Goal: Use online tool/utility: Utilize a website feature to perform a specific function

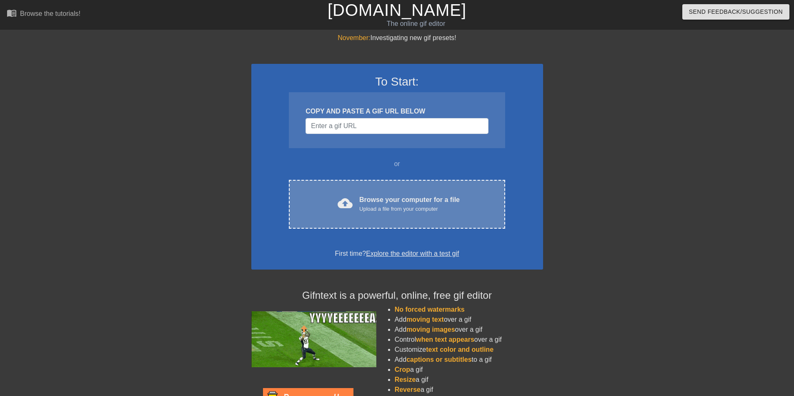
click at [352, 209] on span "cloud_upload" at bounding box center [345, 203] width 15 height 15
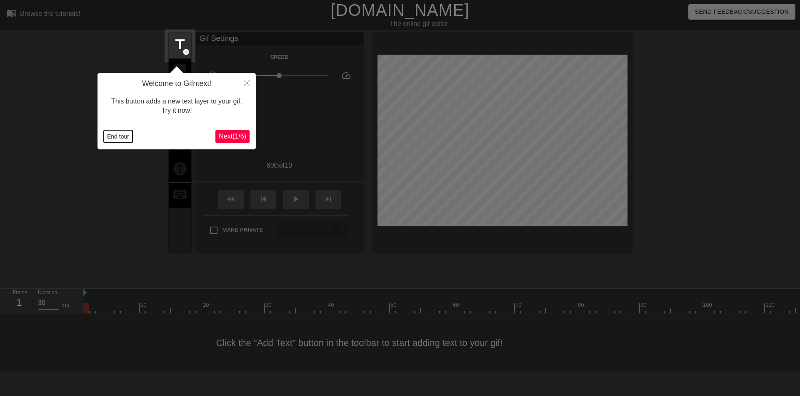
click at [111, 136] on button "End tour" at bounding box center [118, 136] width 29 height 13
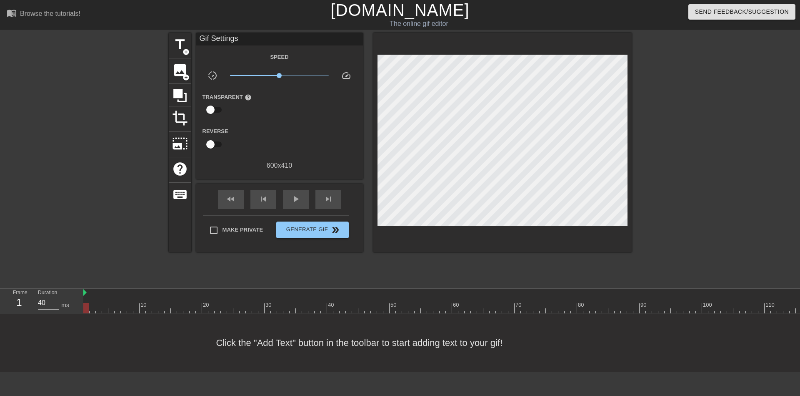
click at [356, 301] on div at bounding box center [355, 302] width 6 height 10
click at [406, 298] on div at bounding box center [405, 302] width 6 height 10
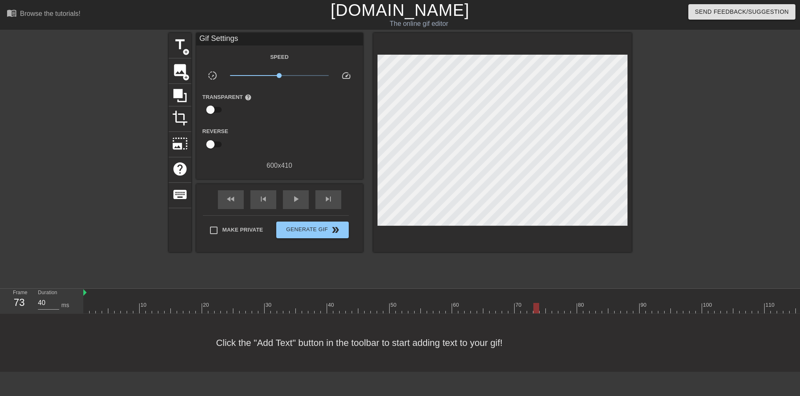
click at [536, 298] on div at bounding box center [539, 302] width 6 height 10
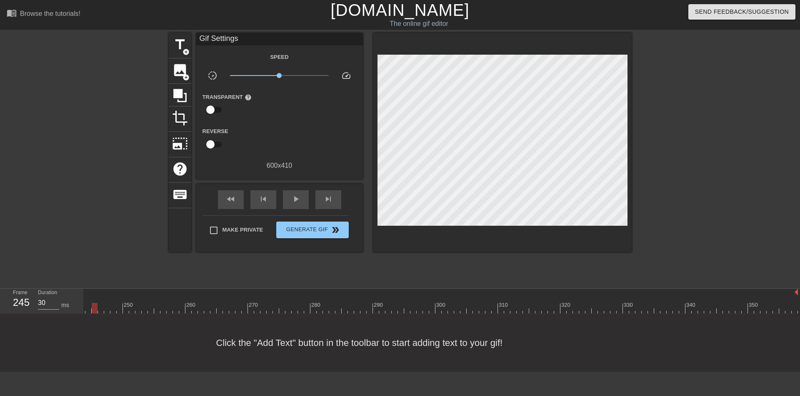
drag, startPoint x: 549, startPoint y: 309, endPoint x: 87, endPoint y: 300, distance: 462.8
type input "40"
drag, startPoint x: 349, startPoint y: 300, endPoint x: 295, endPoint y: 304, distance: 54.4
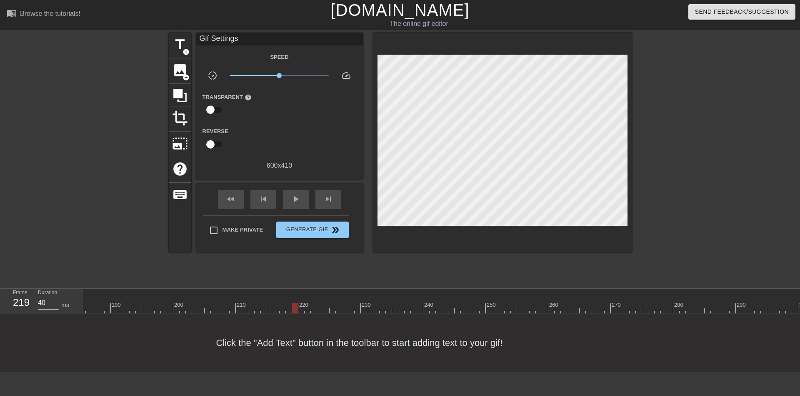
click at [295, 304] on div "10 20 30 40 50 60 70 80 90 100 110 120 130 140 150 160" at bounding box center [45, 300] width 2232 height 25
click at [180, 68] on span "image" at bounding box center [180, 70] width 16 height 16
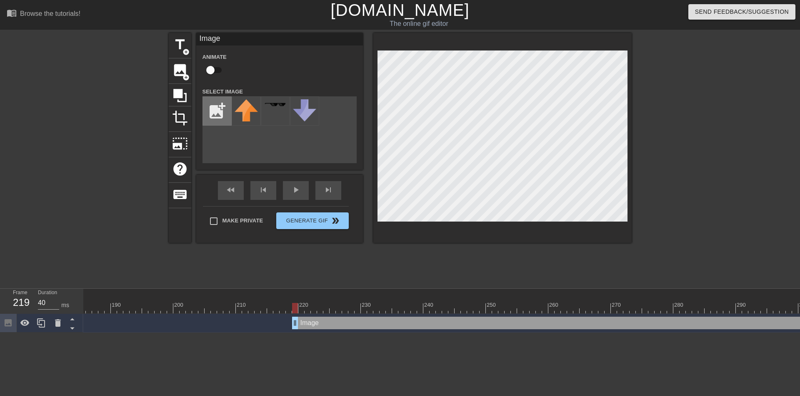
click at [222, 112] on input "file" at bounding box center [217, 111] width 28 height 28
type input "C:\fakepath\$HUAHUA.png"
click at [245, 113] on img at bounding box center [246, 111] width 23 height 24
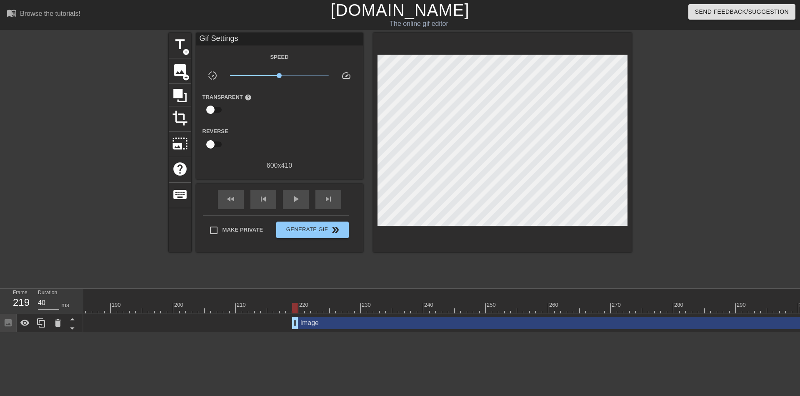
click at [351, 321] on div "Image drag_handle drag_handle" at bounding box center [726, 322] width 869 height 13
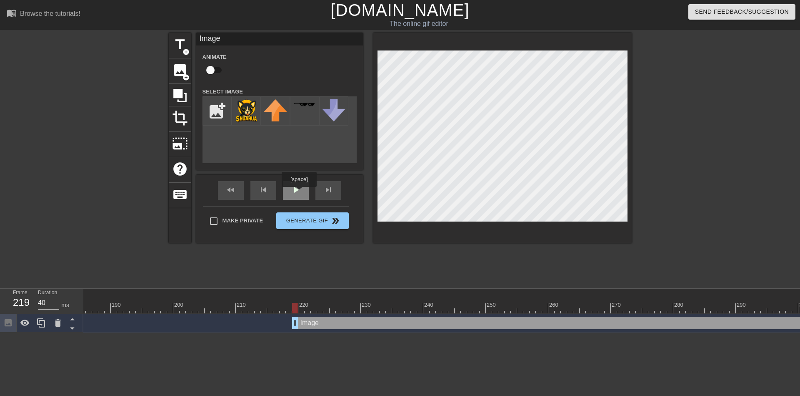
click at [299, 192] on div "play_arrow" at bounding box center [296, 190] width 26 height 19
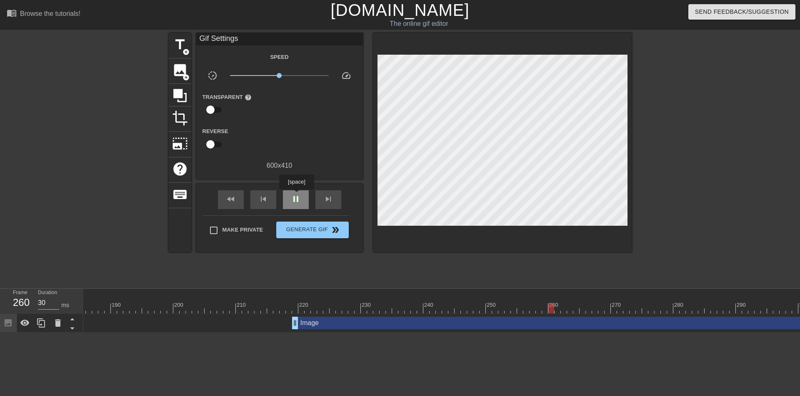
click at [296, 195] on span "pause" at bounding box center [296, 199] width 10 height 10
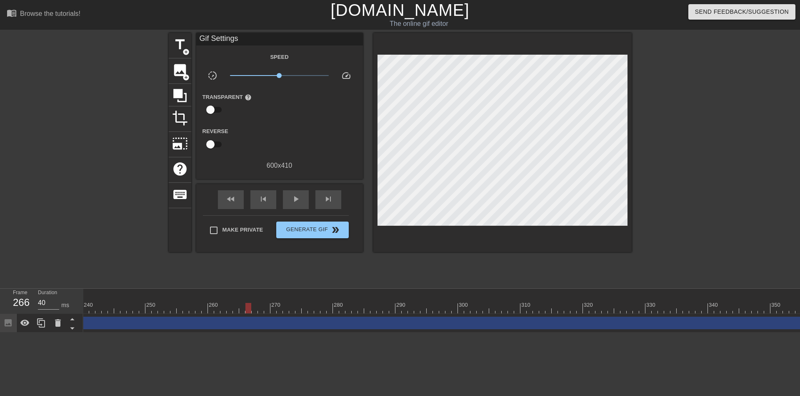
scroll to position [0, 1517]
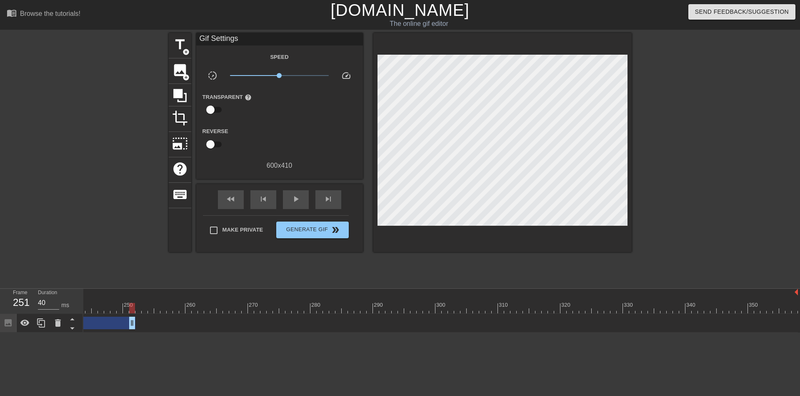
drag, startPoint x: 794, startPoint y: 324, endPoint x: 129, endPoint y: 322, distance: 665.3
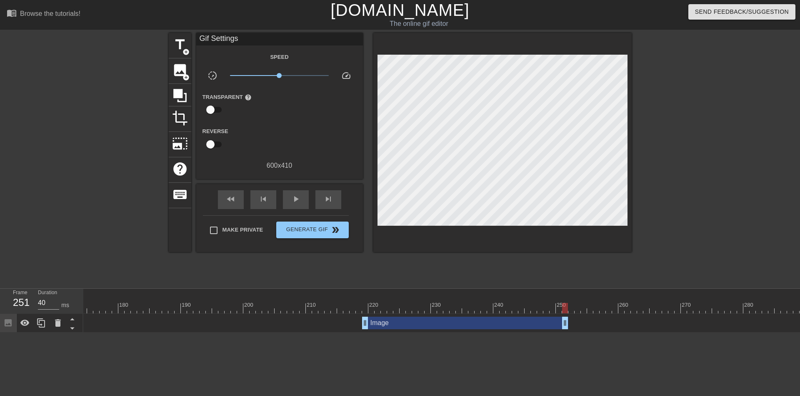
scroll to position [0, 1095]
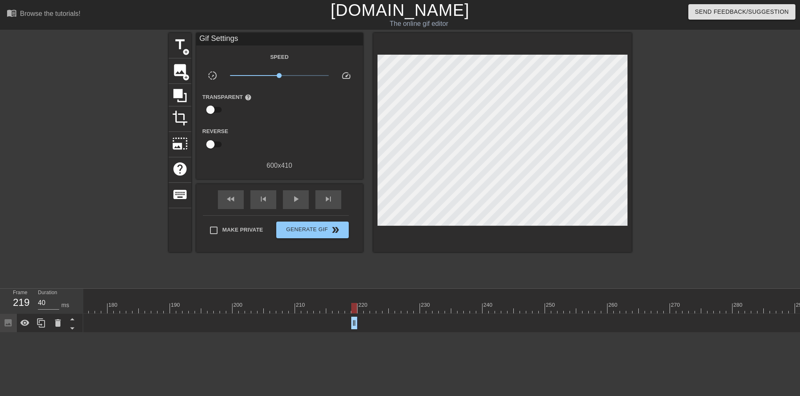
drag, startPoint x: 553, startPoint y: 320, endPoint x: 353, endPoint y: 313, distance: 200.2
click at [353, 313] on div "10 20 30 40 50 60 70 80 90 100 110 120 130 140 150 160" at bounding box center [441, 310] width 717 height 44
click at [296, 332] on html "menu_book Browse the tutorials! [DOMAIN_NAME] The online gif editor Send Feedba…" at bounding box center [400, 166] width 800 height 332
click at [38, 320] on icon at bounding box center [41, 322] width 8 height 9
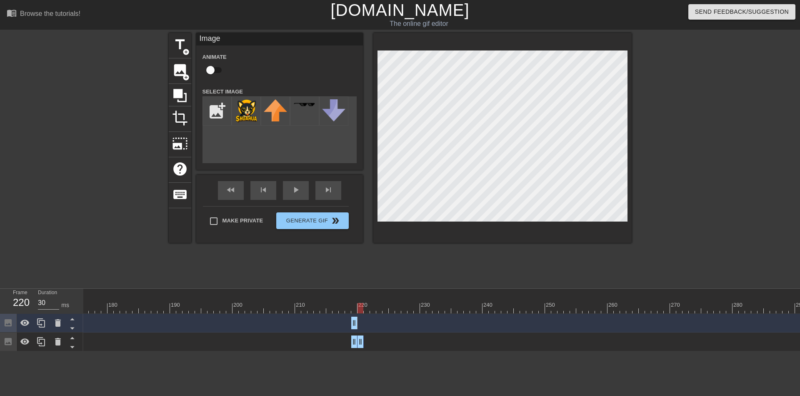
drag, startPoint x: 355, startPoint y: 338, endPoint x: 360, endPoint y: 337, distance: 5.0
click at [316, 338] on div "Image drag_handle drag_handle" at bounding box center [104, 341] width 2232 height 13
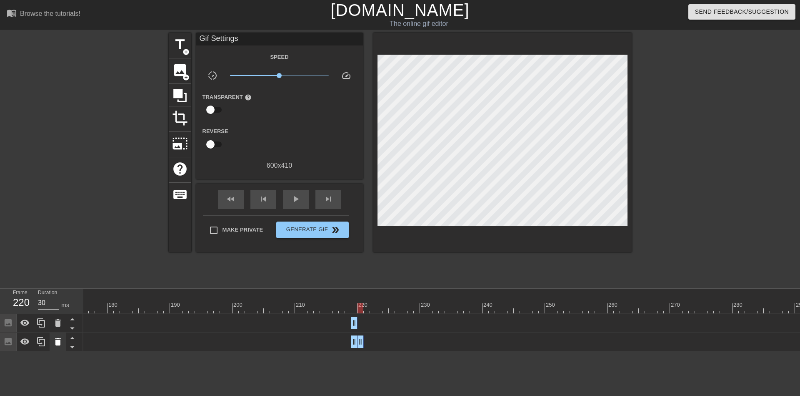
click at [58, 341] on icon at bounding box center [58, 342] width 6 height 8
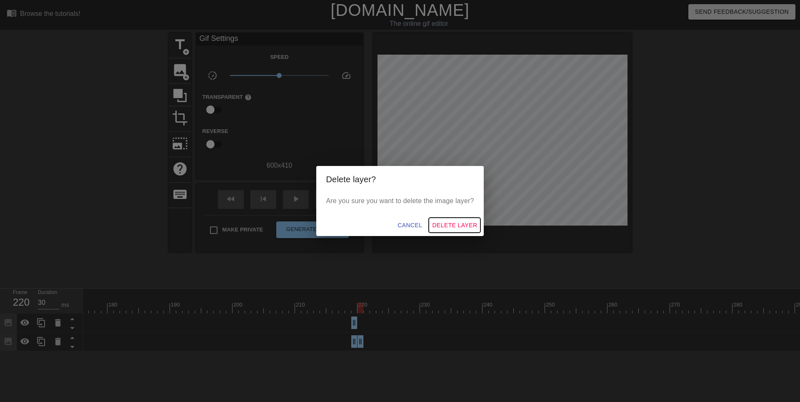
click at [451, 225] on span "Delete Layer" at bounding box center [454, 225] width 45 height 10
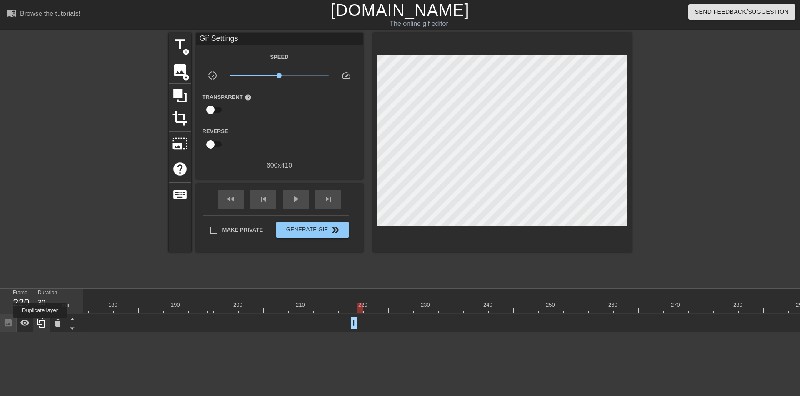
click at [40, 323] on icon at bounding box center [41, 323] width 10 height 10
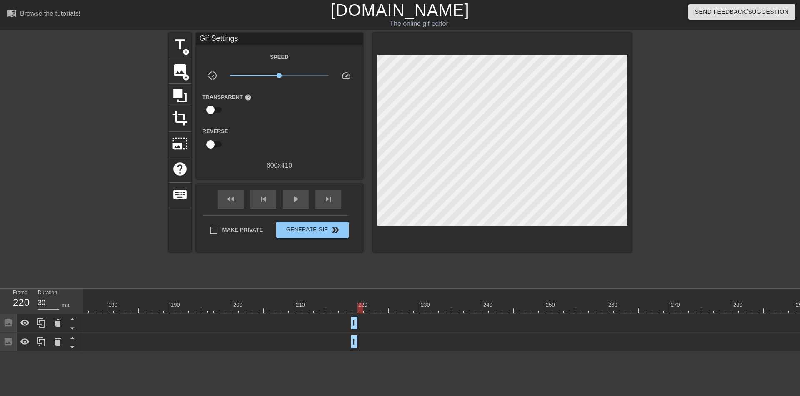
click at [367, 341] on div "Image drag_handle drag_handle" at bounding box center [104, 341] width 2232 height 13
drag, startPoint x: 353, startPoint y: 342, endPoint x: 388, endPoint y: 340, distance: 35.1
drag, startPoint x: 354, startPoint y: 342, endPoint x: 360, endPoint y: 342, distance: 5.4
drag, startPoint x: 392, startPoint y: 341, endPoint x: 363, endPoint y: 341, distance: 29.6
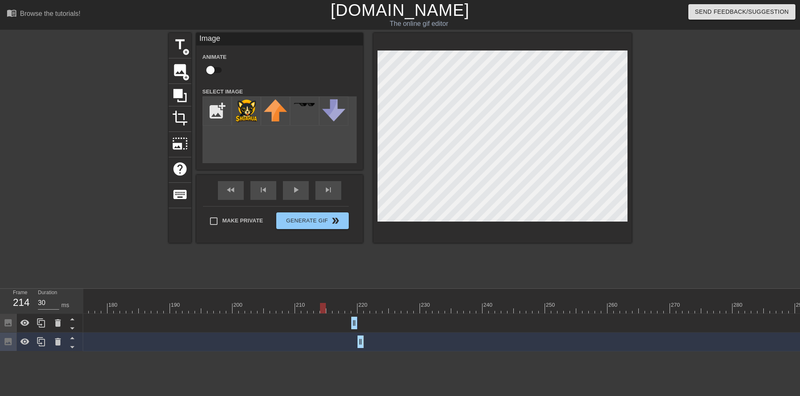
click at [325, 299] on div at bounding box center [323, 302] width 6 height 10
click at [314, 296] on div at bounding box center [104, 292] width 2232 height 8
click at [314, 299] on div at bounding box center [317, 302] width 6 height 10
drag, startPoint x: 360, startPoint y: 341, endPoint x: 354, endPoint y: 341, distance: 5.8
click at [354, 341] on div "Image drag_handle drag_handle" at bounding box center [104, 341] width 2232 height 13
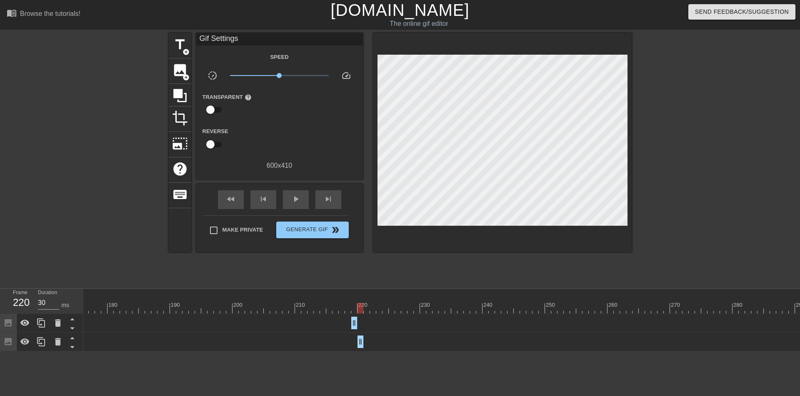
click at [350, 341] on div "Image drag_handle drag_handle" at bounding box center [104, 341] width 2232 height 13
click at [364, 341] on div "Image drag_handle drag_handle" at bounding box center [104, 341] width 2232 height 13
click at [23, 338] on icon at bounding box center [25, 341] width 10 height 10
click at [352, 306] on div at bounding box center [104, 308] width 2232 height 10
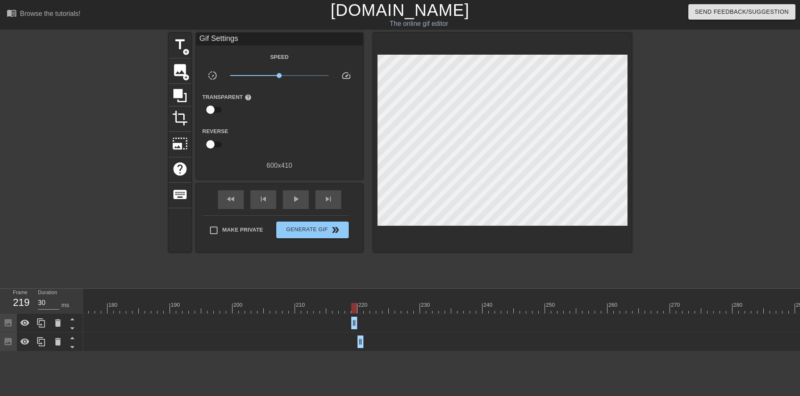
click at [361, 308] on div at bounding box center [104, 308] width 2232 height 10
click at [353, 308] on div at bounding box center [104, 308] width 2232 height 10
drag, startPoint x: 360, startPoint y: 339, endPoint x: 355, endPoint y: 340, distance: 5.5
click at [355, 340] on div "Image drag_handle drag_handle" at bounding box center [104, 341] width 2232 height 13
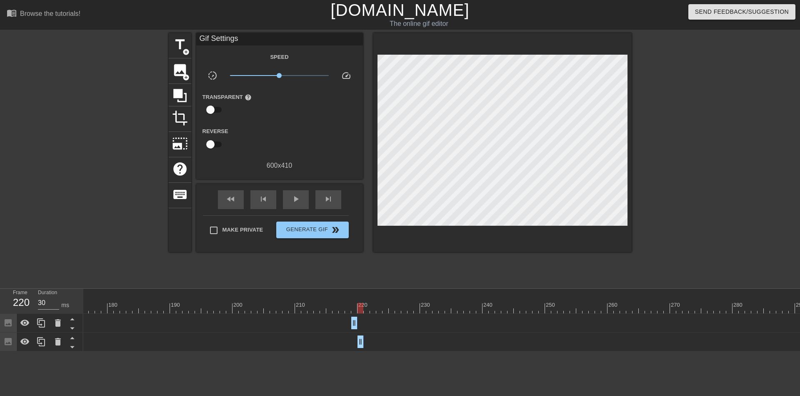
click at [356, 339] on div "Image drag_handle drag_handle" at bounding box center [104, 341] width 2232 height 13
click at [345, 338] on div "Image drag_handle drag_handle" at bounding box center [104, 341] width 2232 height 13
drag, startPoint x: 357, startPoint y: 341, endPoint x: 353, endPoint y: 341, distance: 4.3
click at [351, 341] on div "Image drag_handle drag_handle" at bounding box center [104, 341] width 2232 height 13
drag, startPoint x: 358, startPoint y: 339, endPoint x: 335, endPoint y: 337, distance: 22.6
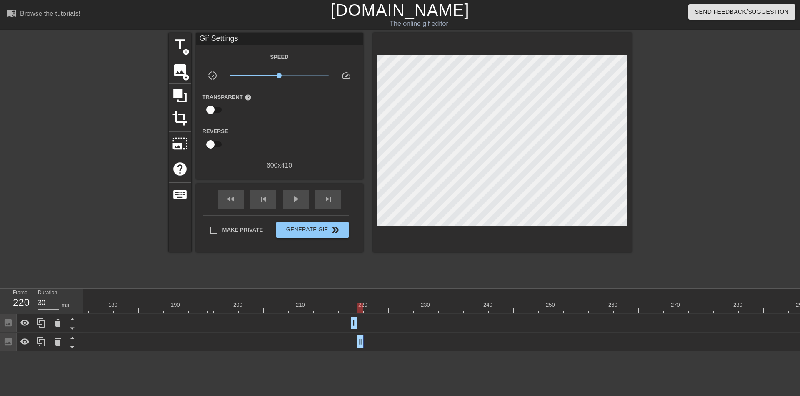
click at [335, 337] on div "Image drag_handle drag_handle" at bounding box center [104, 341] width 2232 height 13
drag, startPoint x: 361, startPoint y: 340, endPoint x: 417, endPoint y: 340, distance: 55.9
drag, startPoint x: 362, startPoint y: 339, endPoint x: 354, endPoint y: 339, distance: 7.5
drag, startPoint x: 425, startPoint y: 344, endPoint x: 356, endPoint y: 343, distance: 68.8
click at [41, 341] on icon at bounding box center [41, 341] width 10 height 10
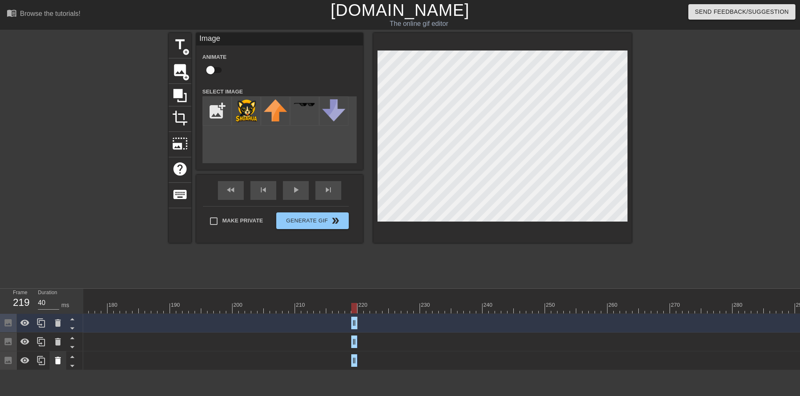
click at [62, 362] on icon at bounding box center [58, 360] width 10 height 10
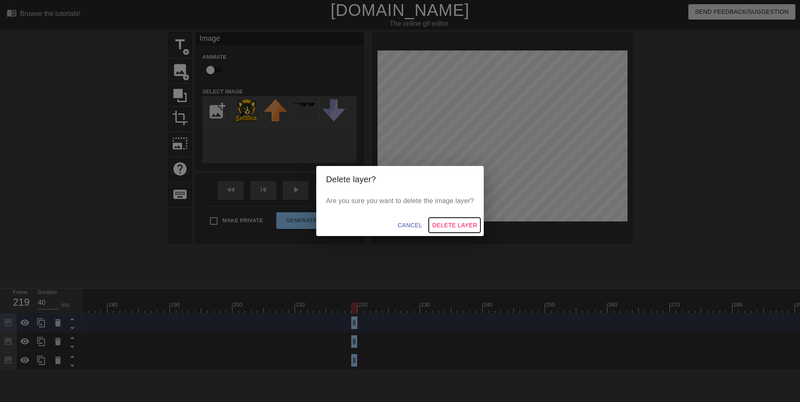
click at [459, 225] on span "Delete Layer" at bounding box center [454, 225] width 45 height 10
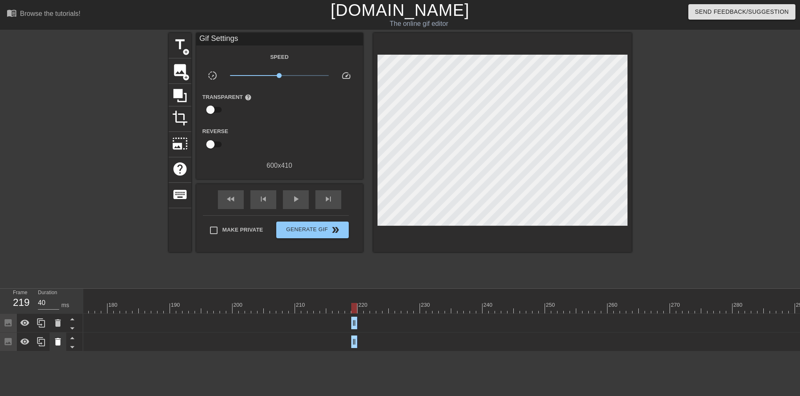
click at [60, 340] on icon at bounding box center [58, 341] width 10 height 10
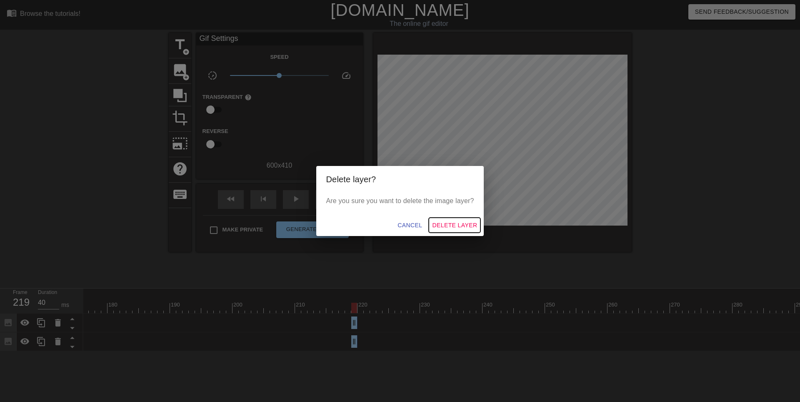
click at [451, 226] on span "Delete Layer" at bounding box center [454, 225] width 45 height 10
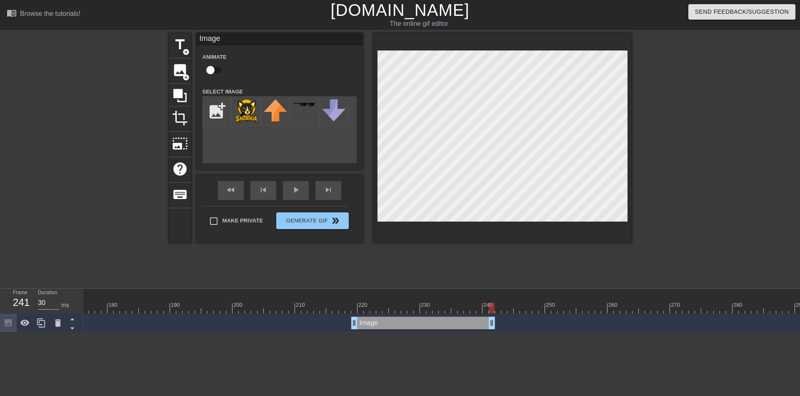
drag, startPoint x: 355, startPoint y: 322, endPoint x: 492, endPoint y: 309, distance: 137.7
click at [492, 309] on div "10 20 30 40 50 60 70 80 90 100 110 120 130 140 150 160" at bounding box center [441, 310] width 717 height 44
click at [42, 323] on icon at bounding box center [41, 323] width 10 height 10
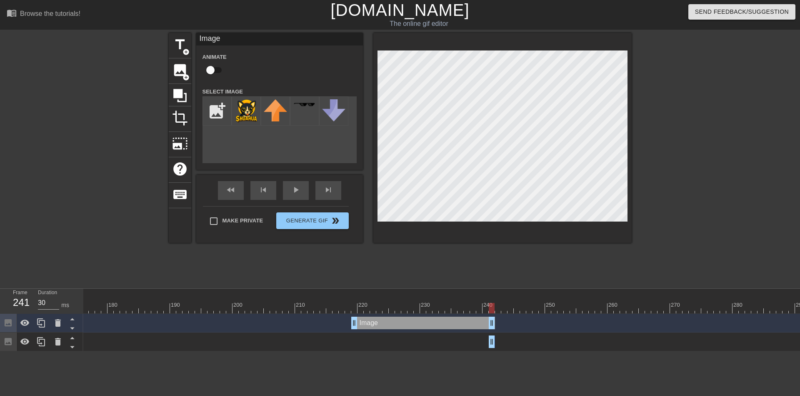
drag, startPoint x: 354, startPoint y: 340, endPoint x: 509, endPoint y: 343, distance: 154.7
click at [509, 343] on div "Image drag_handle drag_handle" at bounding box center [104, 341] width 2232 height 13
drag, startPoint x: 493, startPoint y: 340, endPoint x: 511, endPoint y: 336, distance: 17.9
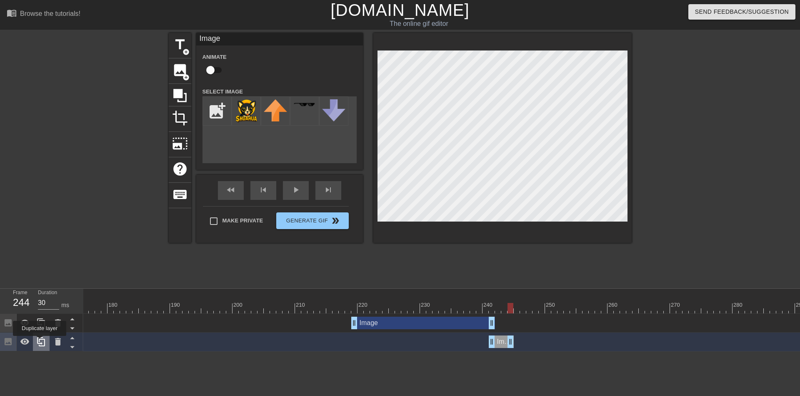
click at [40, 341] on icon at bounding box center [41, 341] width 8 height 9
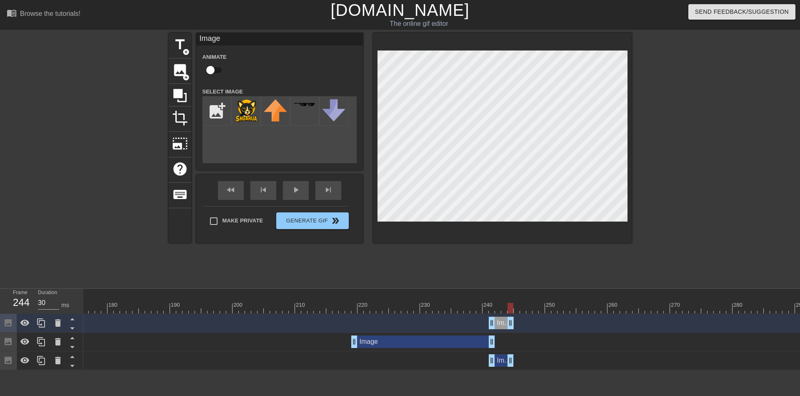
click at [331, 322] on div "Image drag_handle drag_handle" at bounding box center [104, 322] width 2232 height 13
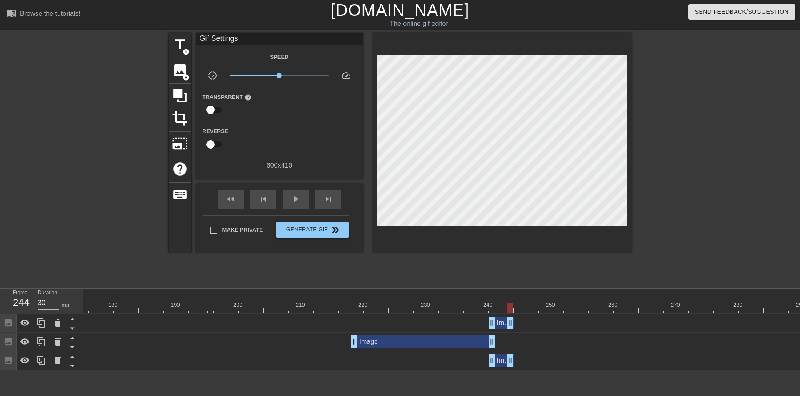
click at [344, 302] on div at bounding box center [342, 302] width 6 height 10
click at [335, 301] on div at bounding box center [334, 305] width 2 height 8
click at [336, 300] on div at bounding box center [336, 302] width 6 height 10
drag, startPoint x: 510, startPoint y: 360, endPoint x: 526, endPoint y: 359, distance: 16.7
drag, startPoint x: 492, startPoint y: 359, endPoint x: 514, endPoint y: 359, distance: 22.5
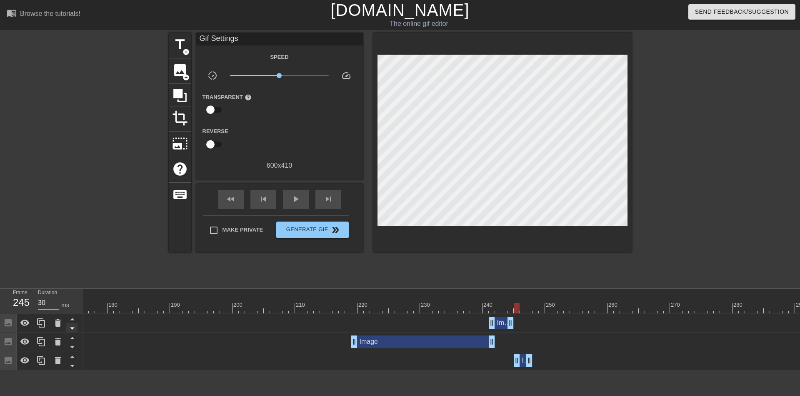
click at [73, 324] on icon at bounding box center [72, 328] width 10 height 10
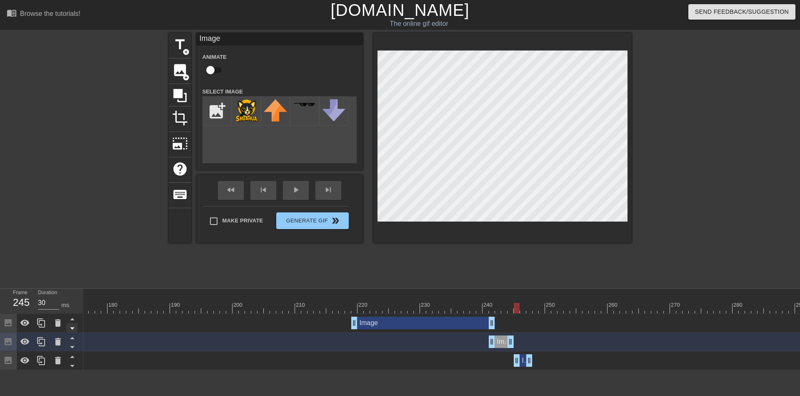
click at [73, 324] on icon at bounding box center [72, 328] width 10 height 10
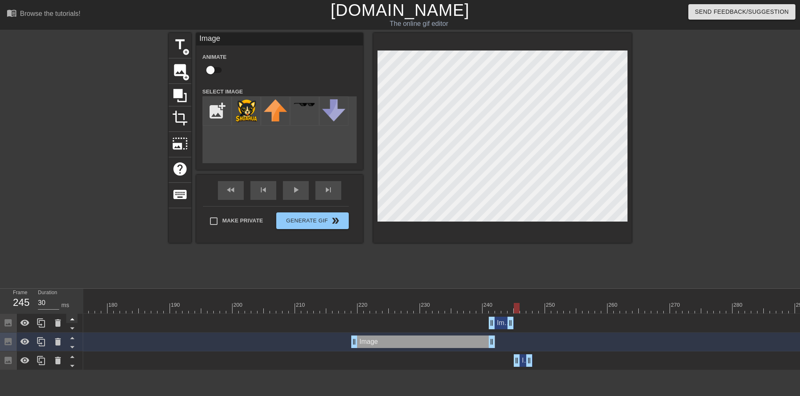
click at [75, 317] on icon at bounding box center [72, 318] width 10 height 10
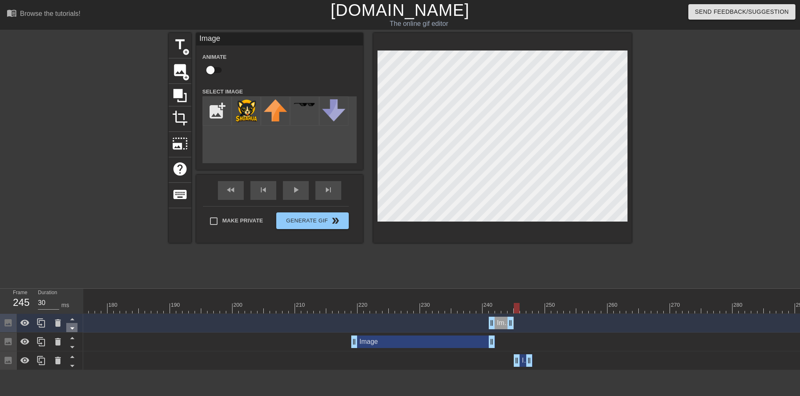
click at [70, 328] on icon at bounding box center [72, 328] width 10 height 10
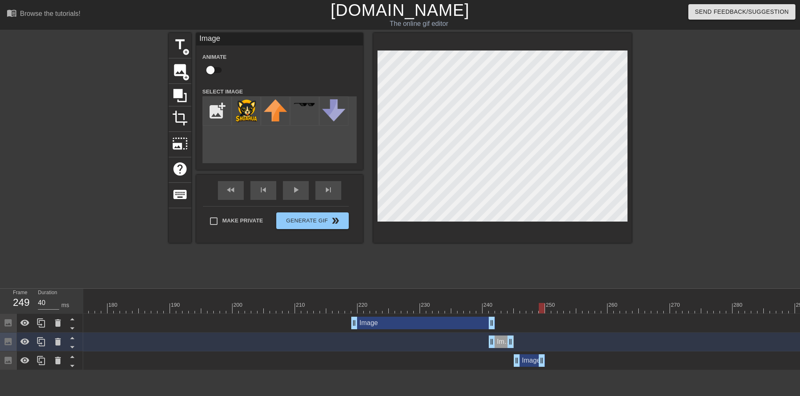
drag, startPoint x: 529, startPoint y: 360, endPoint x: 541, endPoint y: 358, distance: 12.2
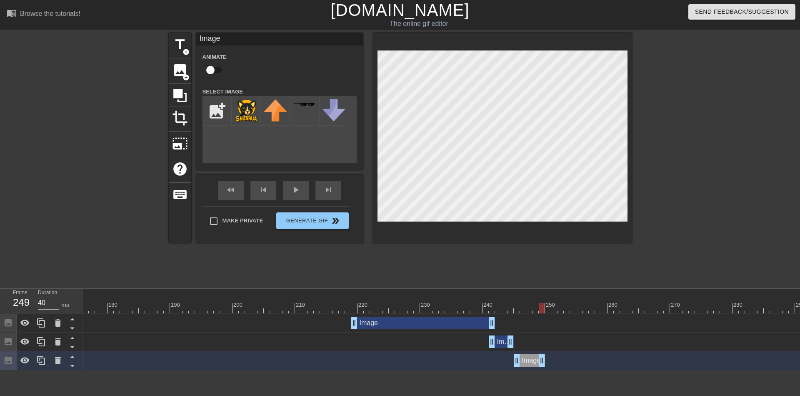
click at [308, 294] on div at bounding box center [104, 292] width 2232 height 8
click at [286, 309] on div at bounding box center [104, 308] width 2232 height 10
click at [559, 338] on div "Image drag_handle drag_handle" at bounding box center [104, 341] width 2232 height 13
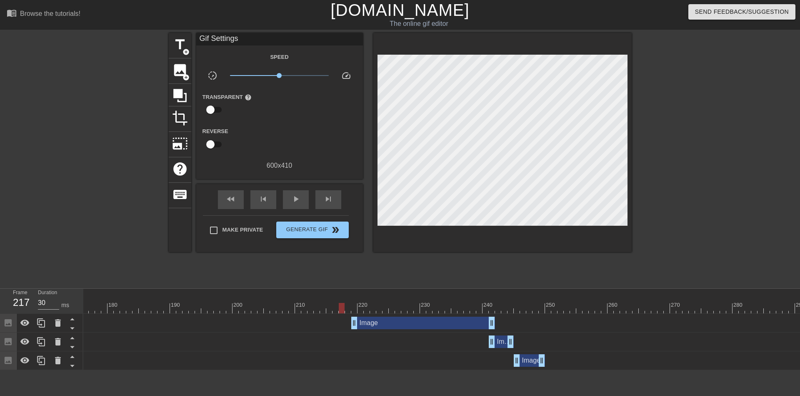
click at [344, 301] on div at bounding box center [342, 302] width 6 height 10
click at [338, 307] on div at bounding box center [104, 308] width 2232 height 10
click at [341, 301] on div at bounding box center [341, 305] width 2 height 8
drag, startPoint x: 509, startPoint y: 340, endPoint x: 504, endPoint y: 340, distance: 5.4
click at [351, 299] on div at bounding box center [348, 302] width 6 height 10
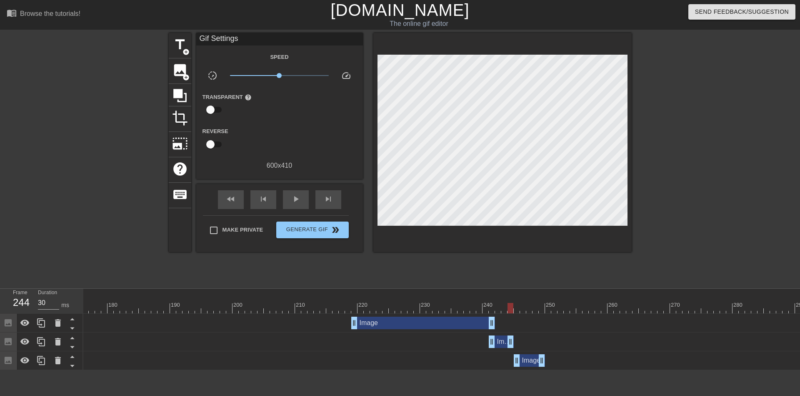
drag, startPoint x: 505, startPoint y: 340, endPoint x: 512, endPoint y: 340, distance: 7.1
click at [334, 295] on div at bounding box center [104, 292] width 2232 height 8
click at [340, 307] on div at bounding box center [104, 308] width 2232 height 10
click at [528, 355] on div "Image drag_handle drag_handle" at bounding box center [529, 360] width 31 height 13
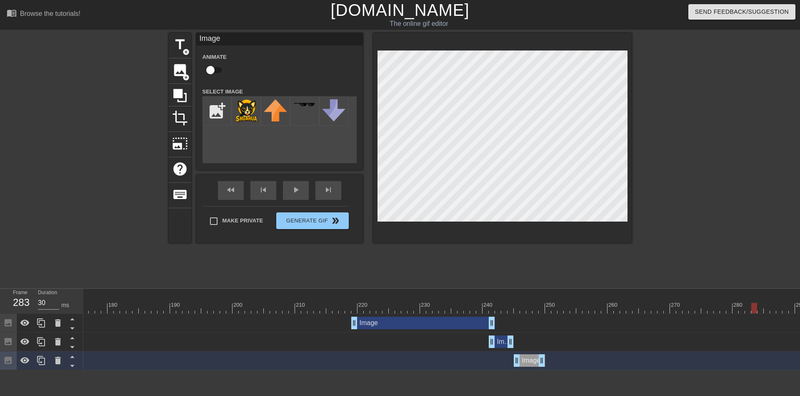
click at [500, 341] on div "Image drag_handle drag_handle" at bounding box center [501, 341] width 25 height 13
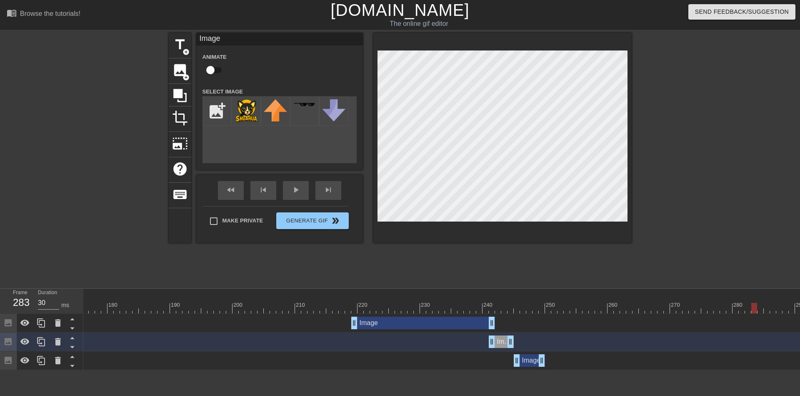
click at [428, 322] on div "Image drag_handle drag_handle" at bounding box center [423, 322] width 144 height 13
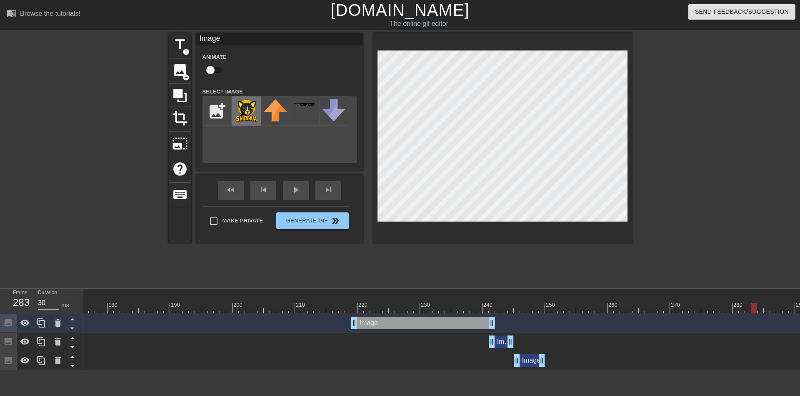
click at [242, 110] on img at bounding box center [246, 111] width 23 height 24
click at [499, 341] on div "Image drag_handle drag_handle" at bounding box center [501, 341] width 25 height 13
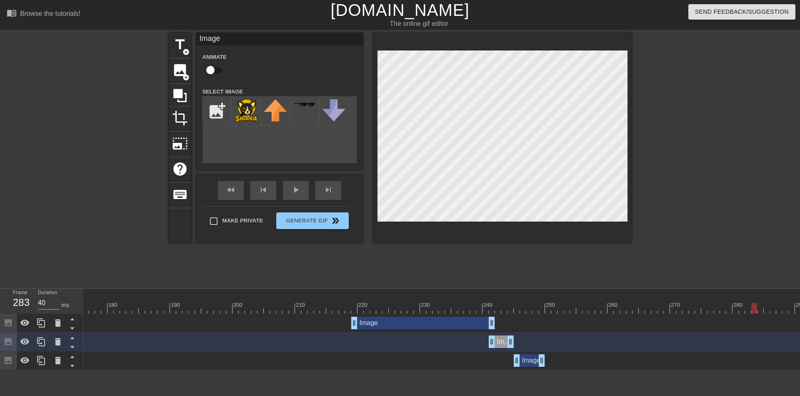
click at [338, 306] on div at bounding box center [104, 308] width 2232 height 10
click at [533, 358] on div "Image drag_handle drag_handle" at bounding box center [529, 360] width 31 height 13
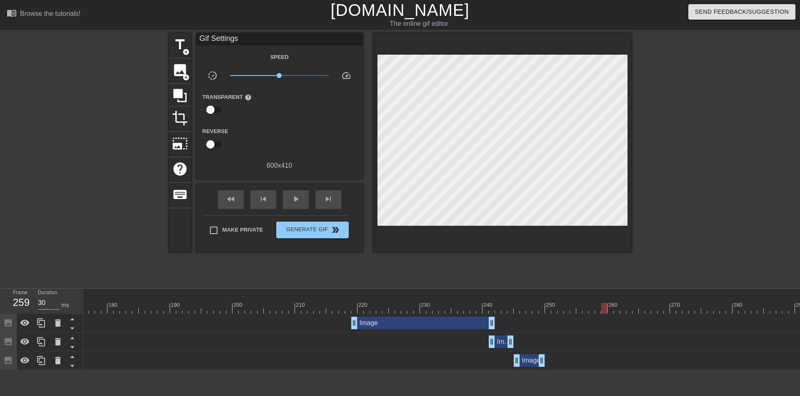
click at [533, 359] on div "Image drag_handle drag_handle" at bounding box center [529, 360] width 31 height 13
click at [527, 361] on div "Image drag_handle drag_handle" at bounding box center [529, 360] width 31 height 13
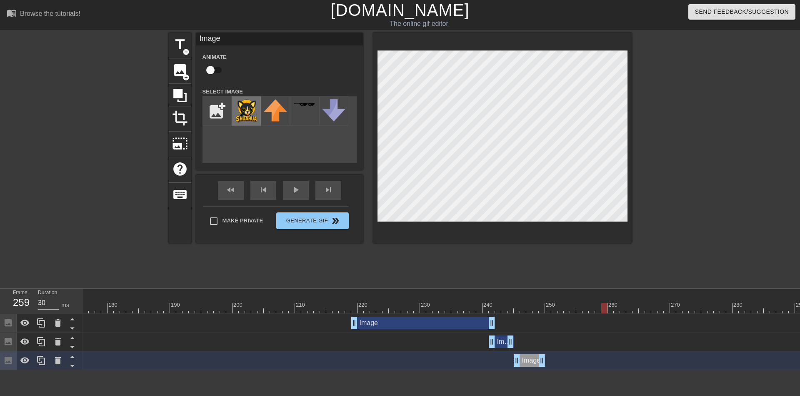
click at [242, 113] on img at bounding box center [246, 111] width 23 height 24
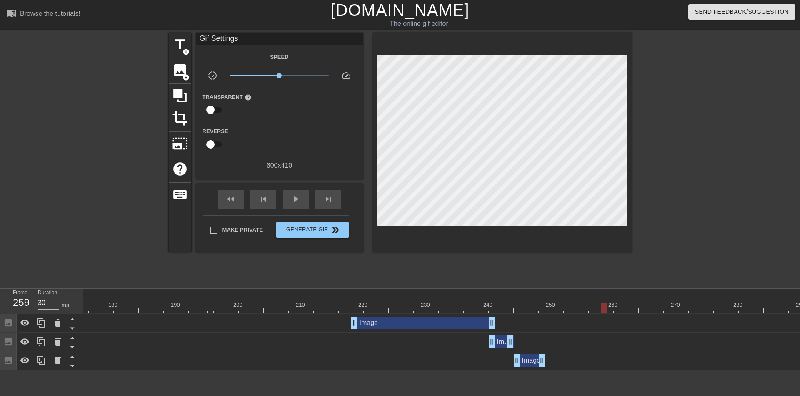
click at [504, 340] on div "Image drag_handle drag_handle" at bounding box center [501, 341] width 25 height 13
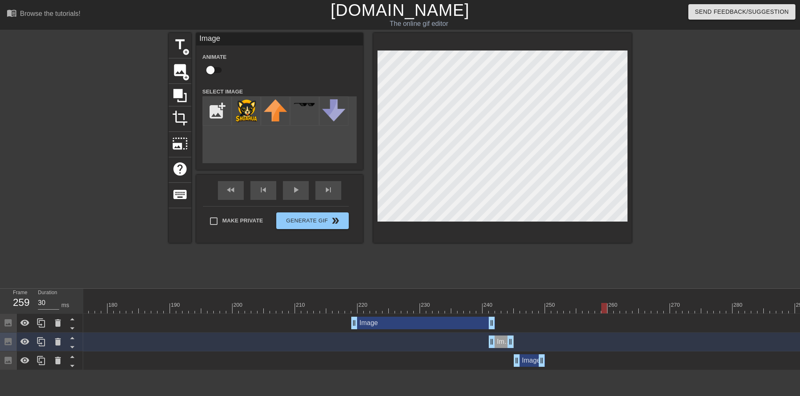
click at [346, 309] on div at bounding box center [104, 308] width 2232 height 10
click at [369, 321] on div "Image drag_handle drag_handle" at bounding box center [423, 322] width 144 height 13
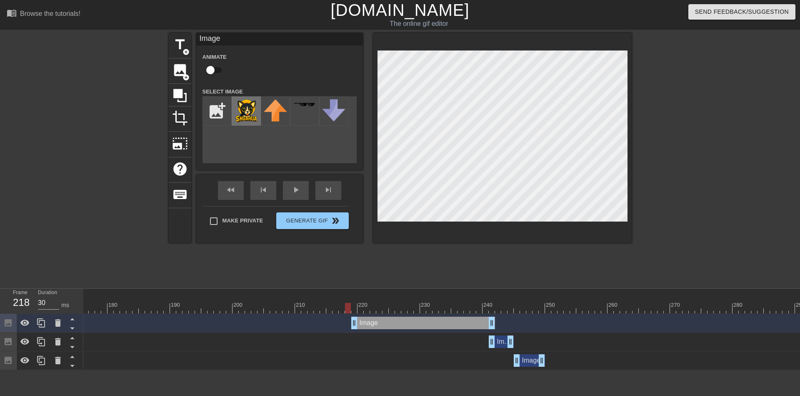
click at [247, 106] on img at bounding box center [246, 111] width 23 height 24
click at [294, 194] on span "play_arrow" at bounding box center [296, 190] width 10 height 10
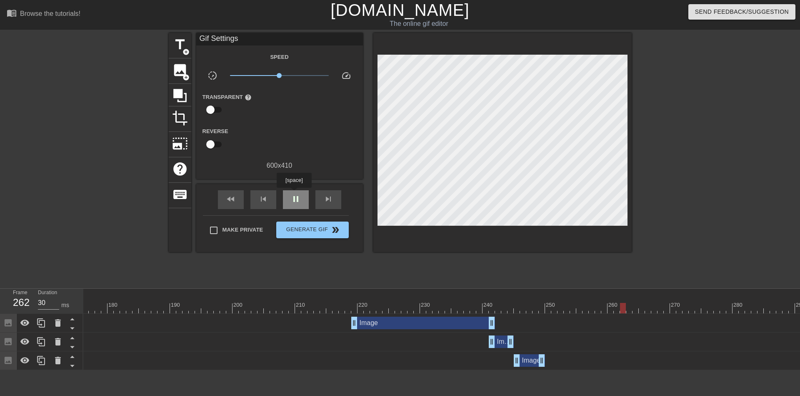
click at [294, 194] on span "pause" at bounding box center [296, 199] width 10 height 10
type input "40"
click at [431, 324] on div "Image drag_handle drag_handle" at bounding box center [423, 322] width 144 height 13
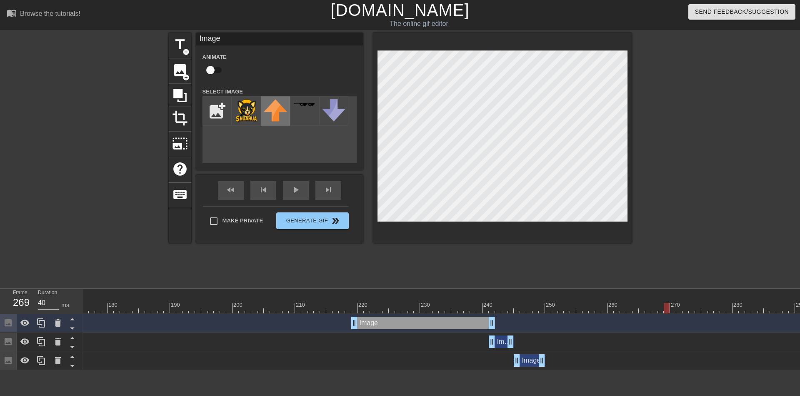
click at [273, 105] on img at bounding box center [275, 110] width 23 height 22
click at [249, 107] on img at bounding box center [246, 111] width 23 height 24
